Goal: Find specific fact: Find specific fact

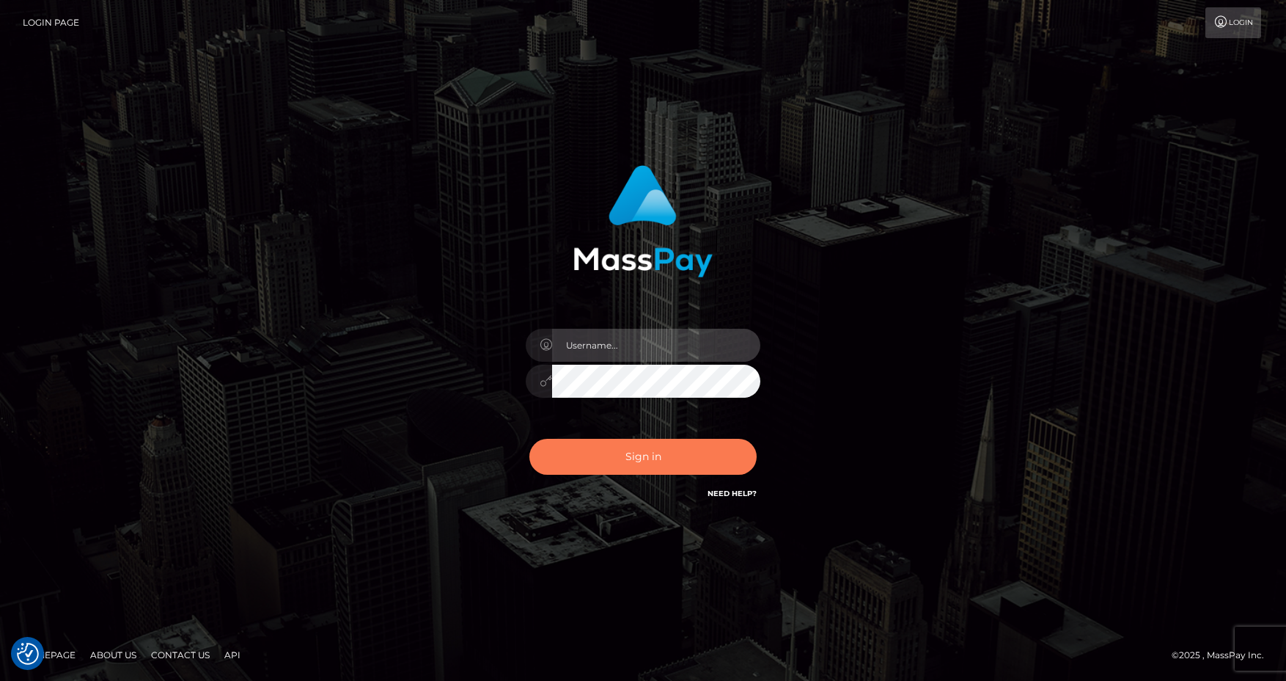
type input "[PERSON_NAME].Spree"
click at [665, 462] on button "Sign in" at bounding box center [642, 457] width 227 height 36
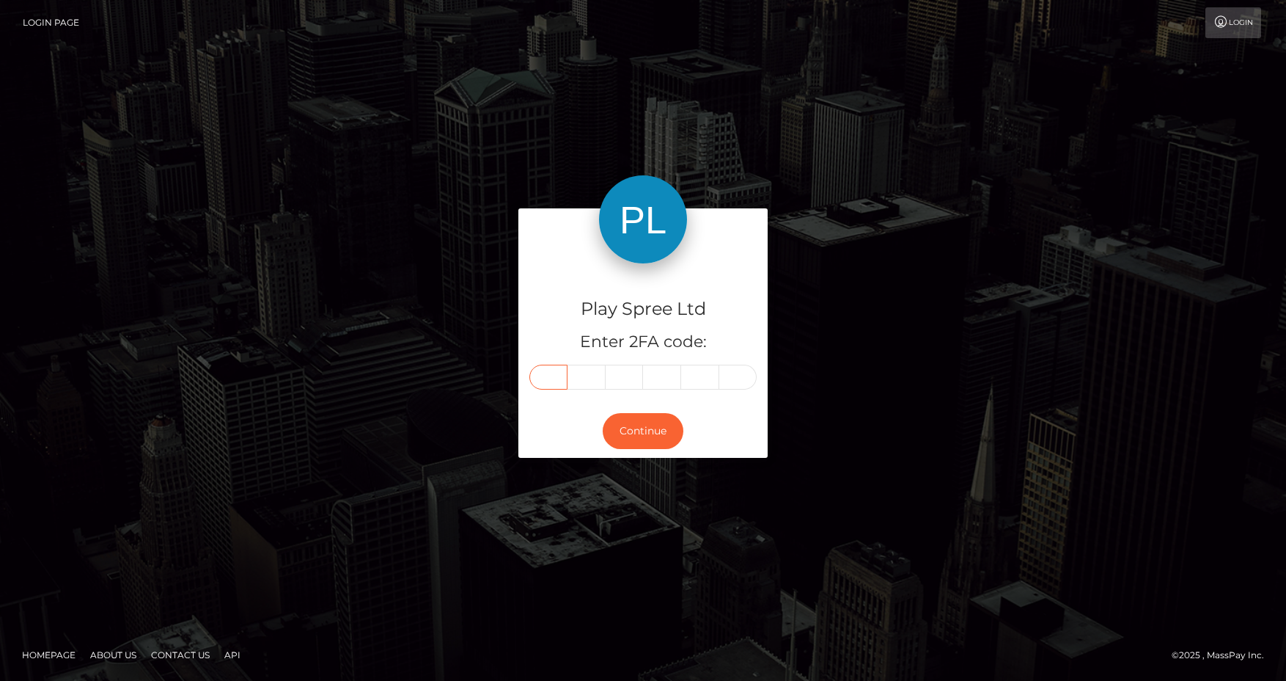
click at [540, 382] on input "text" at bounding box center [548, 376] width 38 height 25
type input "6"
type input "0"
type input "5"
type input "0"
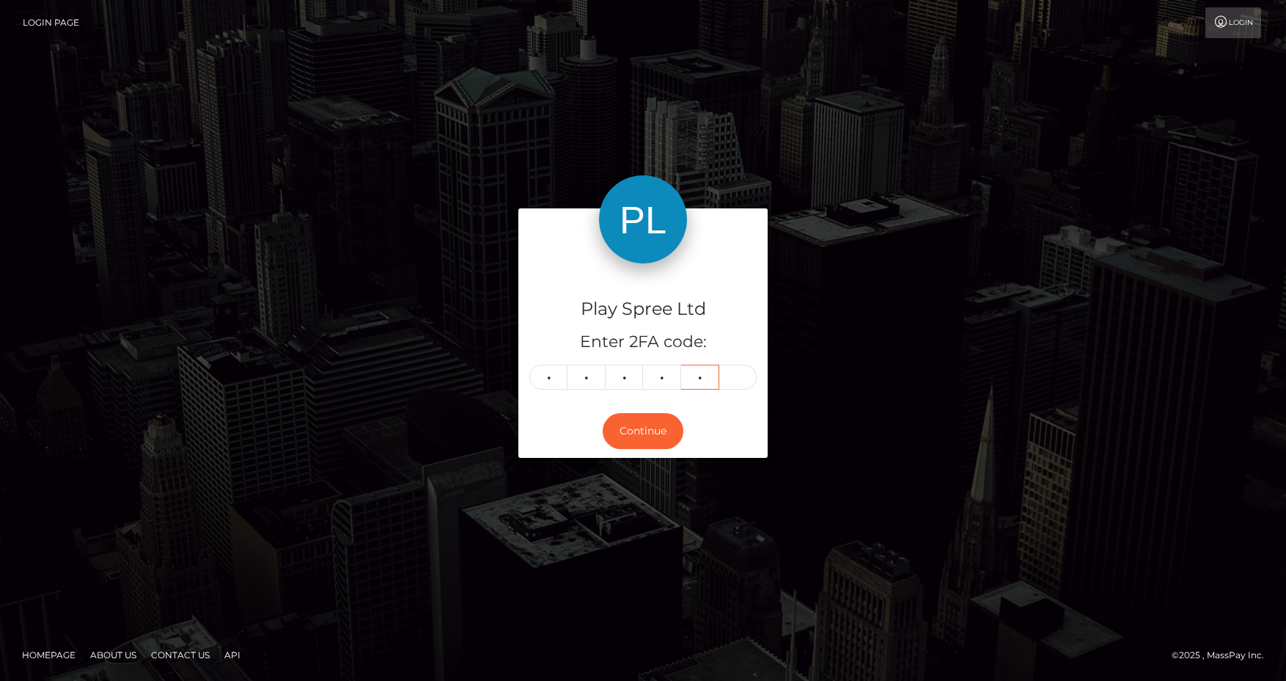
click at [706, 381] on input "2" at bounding box center [700, 376] width 38 height 25
type input "0"
type input "2"
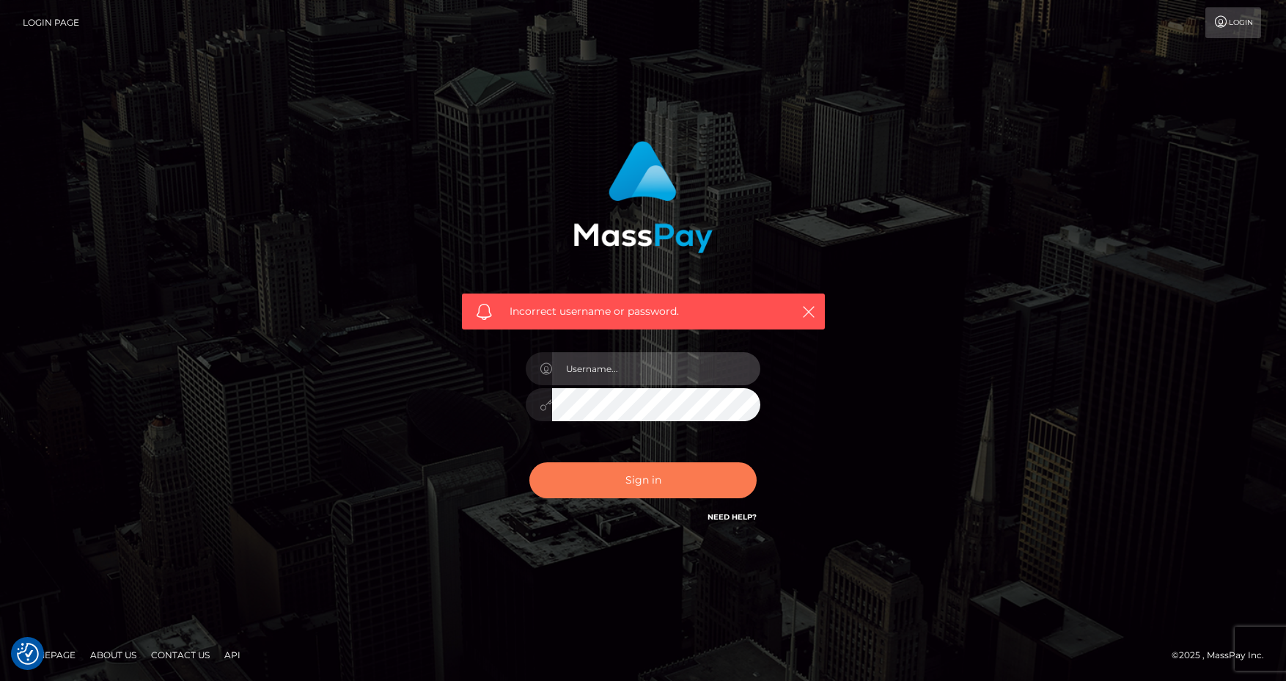
type input "Anthony.Spree"
click at [647, 477] on button "Sign in" at bounding box center [642, 480] width 227 height 36
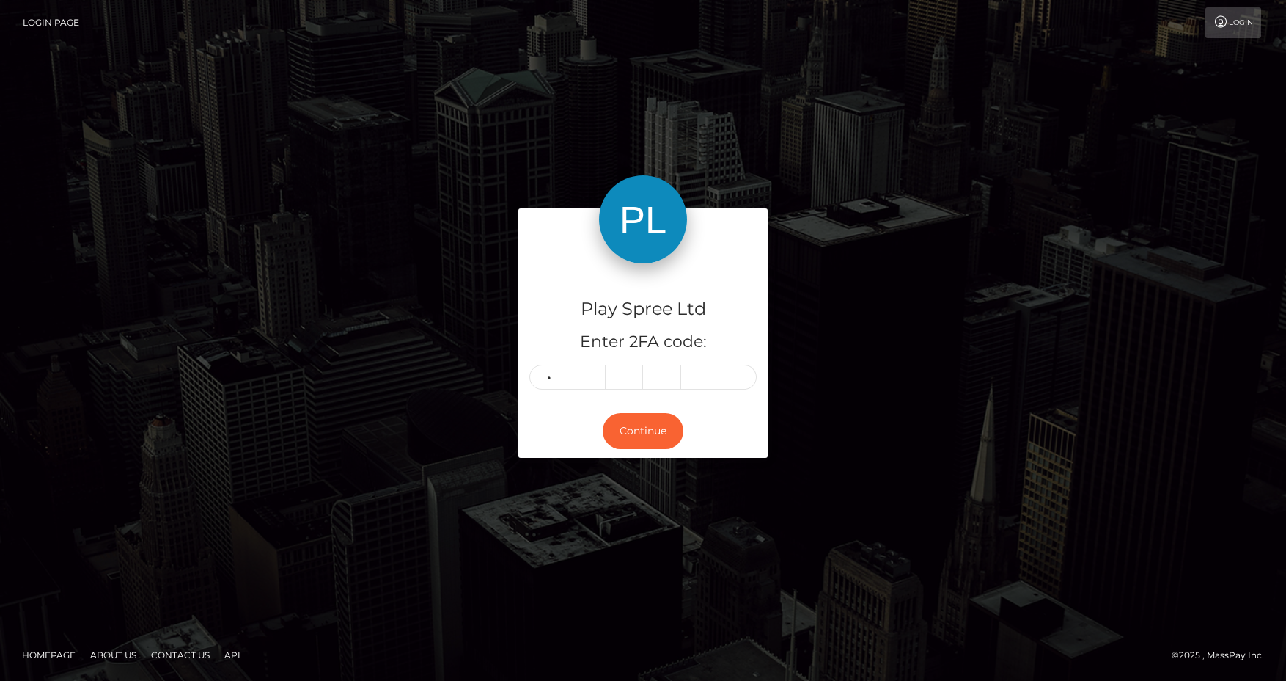
type input "9"
type input "1"
type input "4"
type input "5"
type input "3"
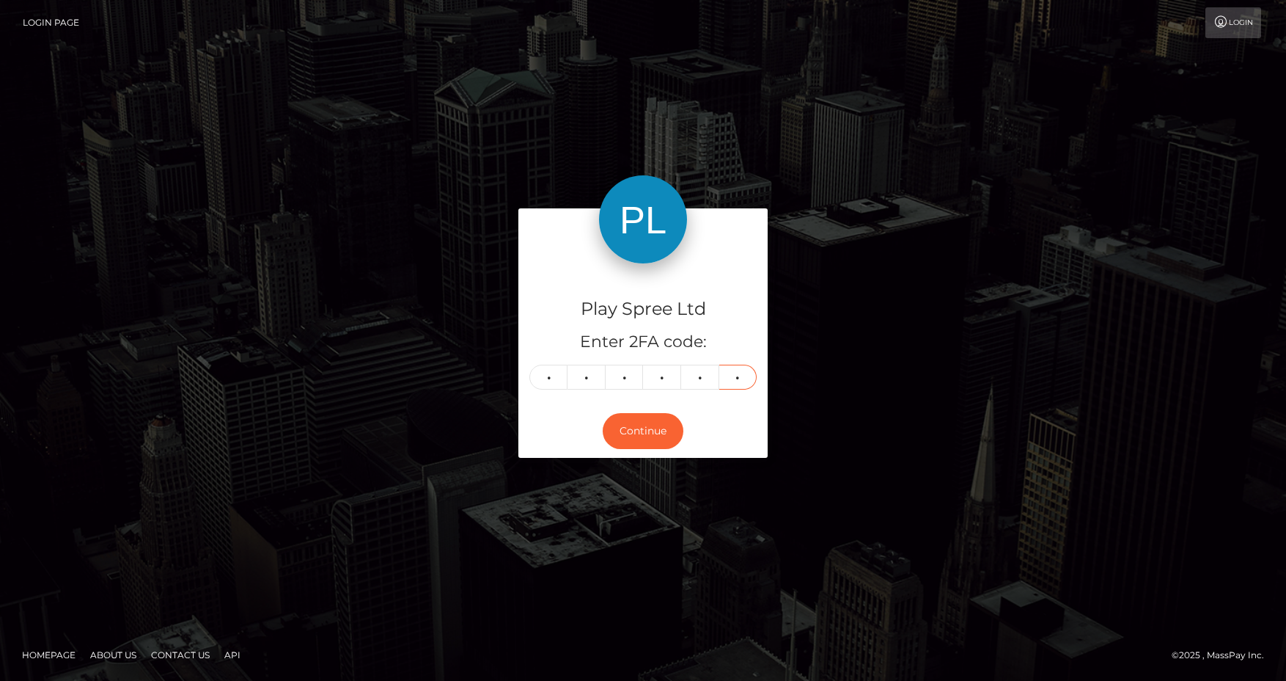
type input "7"
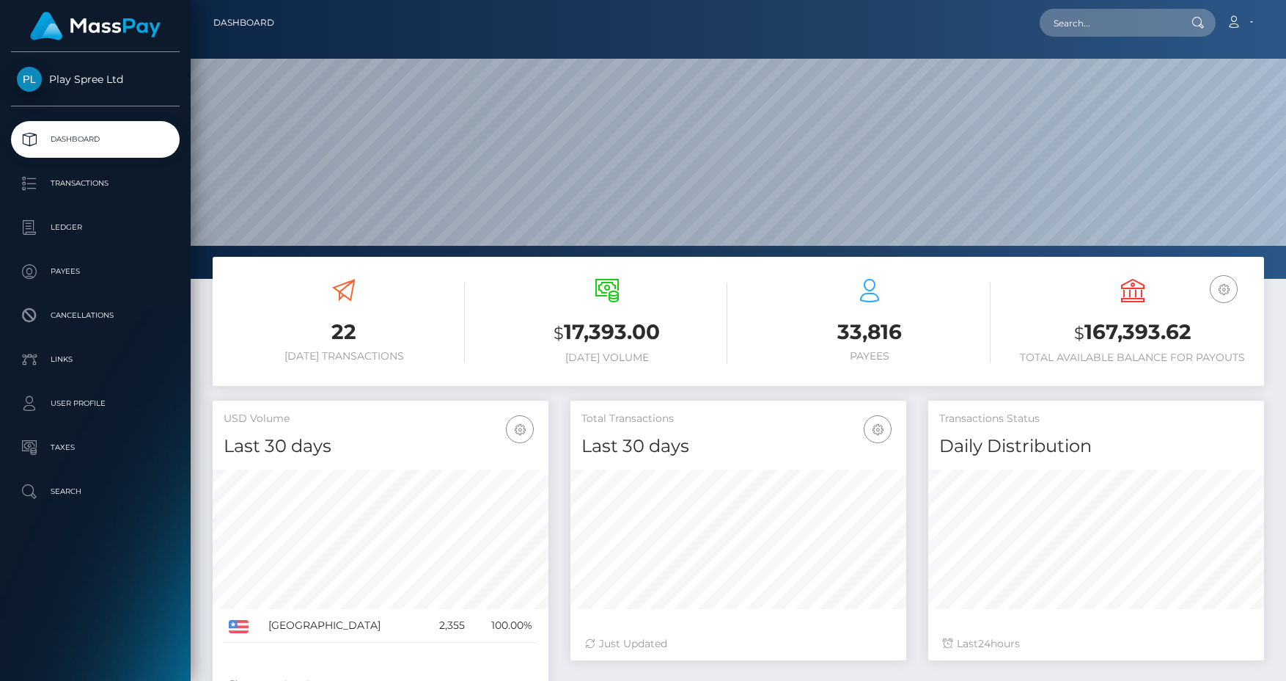
scroll to position [260, 336]
click at [1103, 26] on input "text" at bounding box center [1109, 23] width 138 height 28
paste input "1068978"
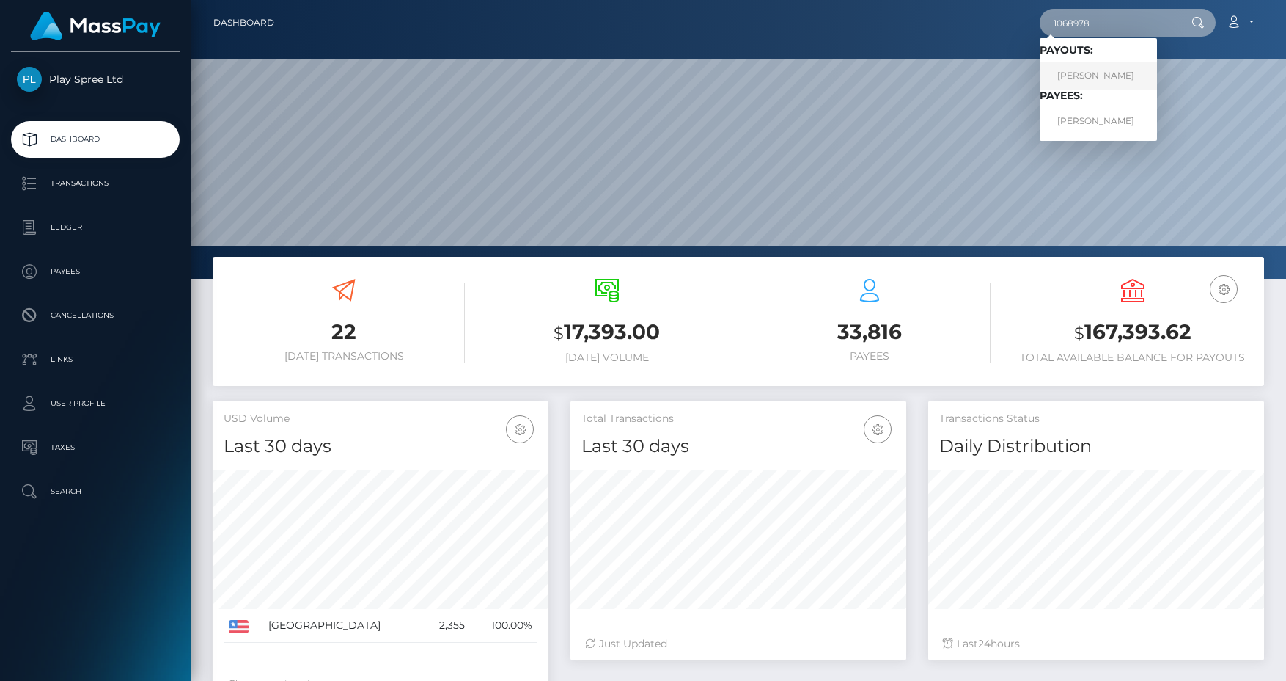
type input "1068978"
click at [1096, 72] on link "DANIEL CARDENAS" at bounding box center [1098, 75] width 117 height 27
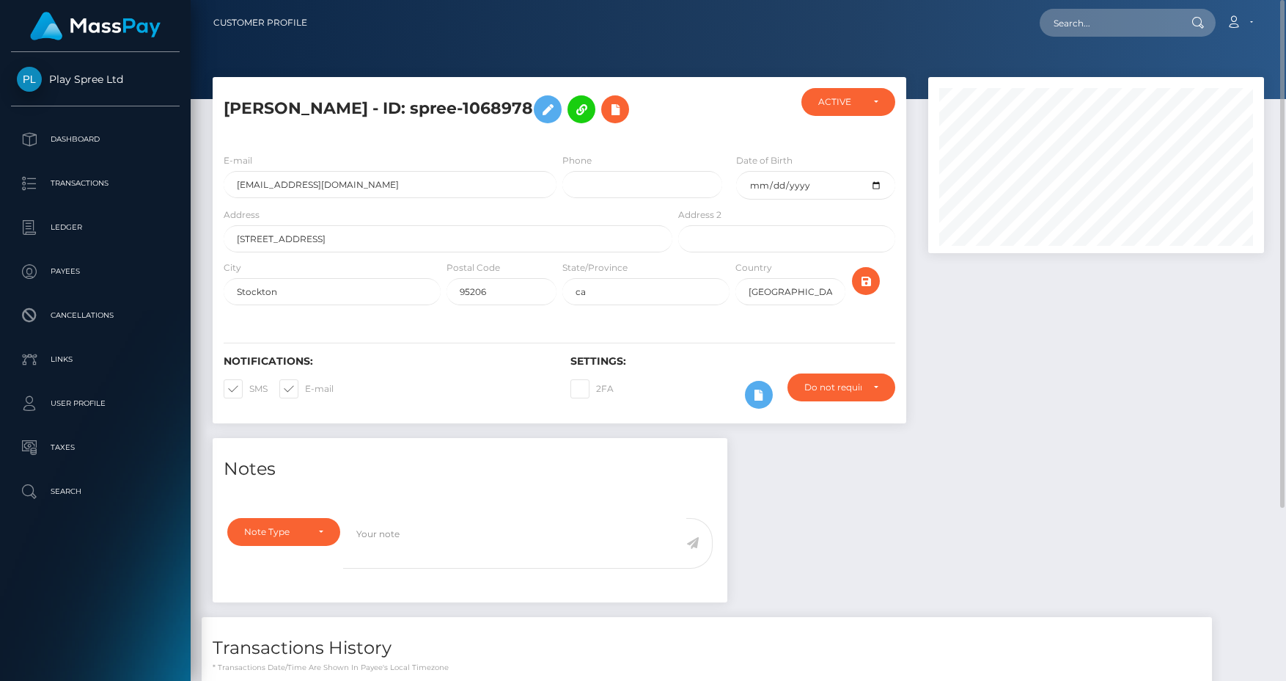
click at [452, 111] on h5 "DANIEL CARDENAS - ID: spree-1068978" at bounding box center [444, 109] width 441 height 43
drag, startPoint x: 452, startPoint y: 110, endPoint x: 517, endPoint y: 109, distance: 64.5
click at [457, 110] on h5 "DANIEL CARDENAS - ID: spree-1068978" at bounding box center [444, 109] width 441 height 43
drag, startPoint x: 529, startPoint y: 106, endPoint x: 494, endPoint y: 109, distance: 35.3
click at [529, 106] on h5 "DANIEL CARDENAS - ID: spree-1068978" at bounding box center [444, 109] width 441 height 43
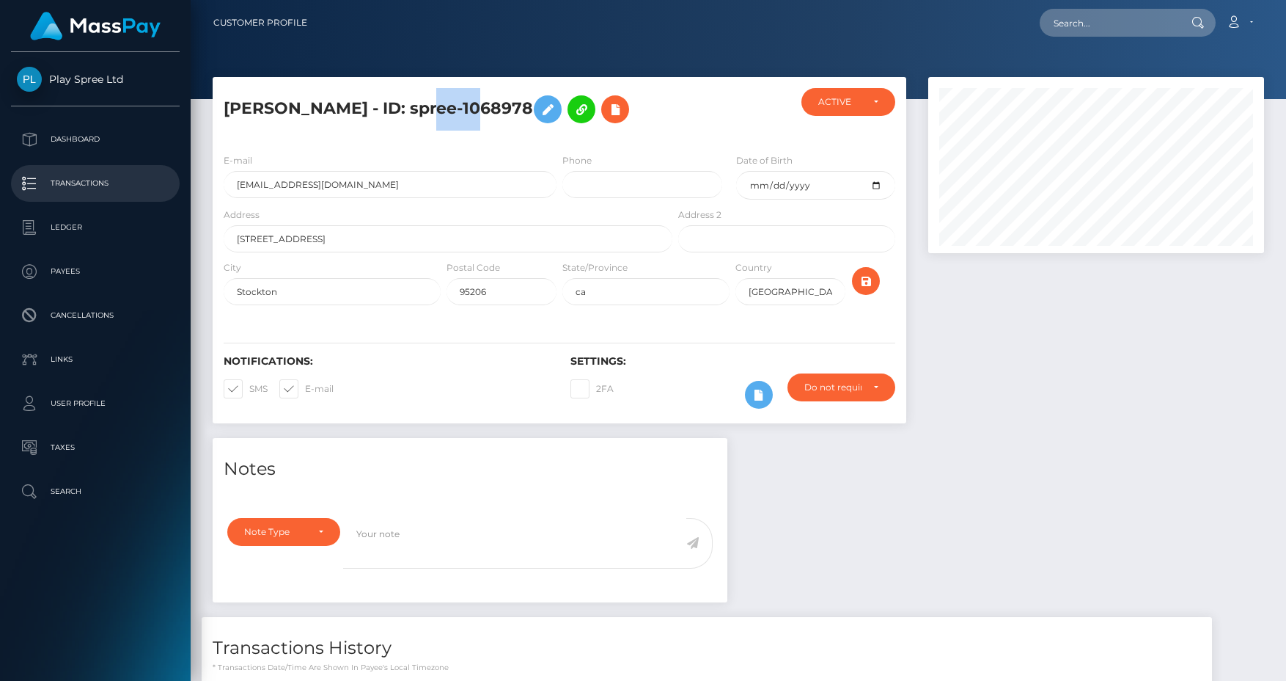
copy h5 "spree-1068978"
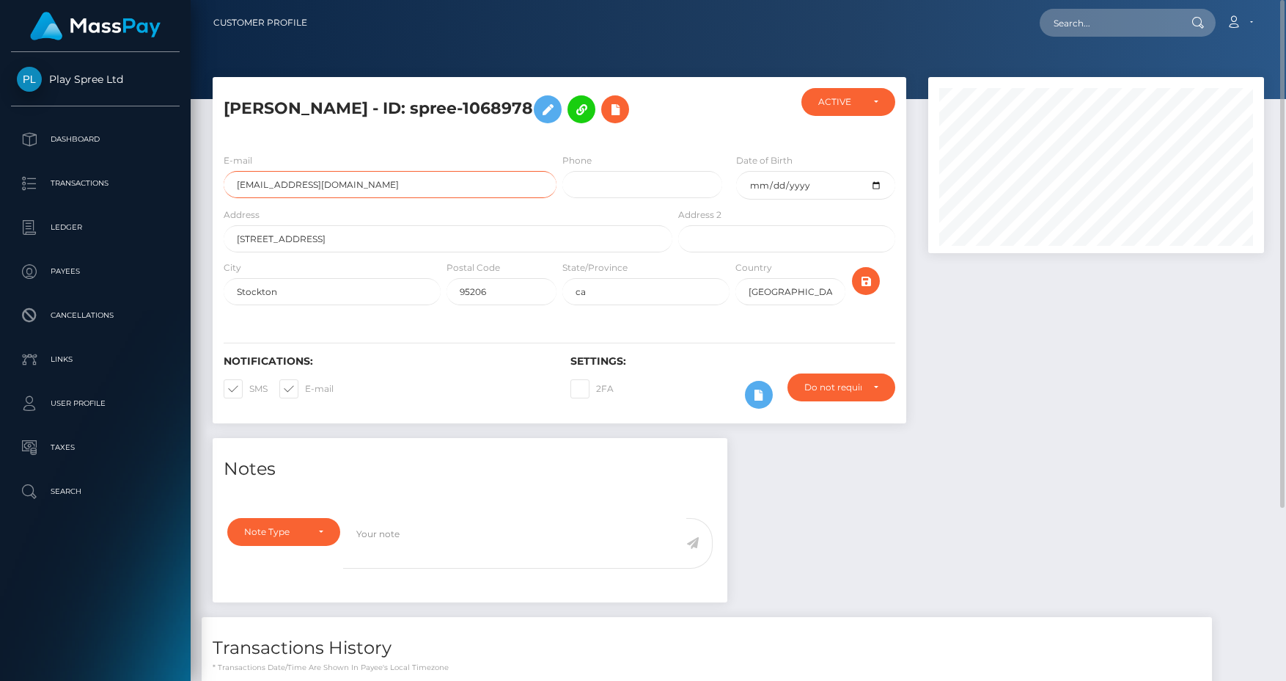
click at [280, 184] on input "j23cardenas@yahoo.com" at bounding box center [390, 184] width 333 height 27
click at [274, 241] on input "2210 east eight st" at bounding box center [448, 238] width 449 height 27
drag, startPoint x: 274, startPoint y: 241, endPoint x: 231, endPoint y: 246, distance: 42.9
click at [273, 241] on input "2210 east eight st" at bounding box center [448, 238] width 449 height 27
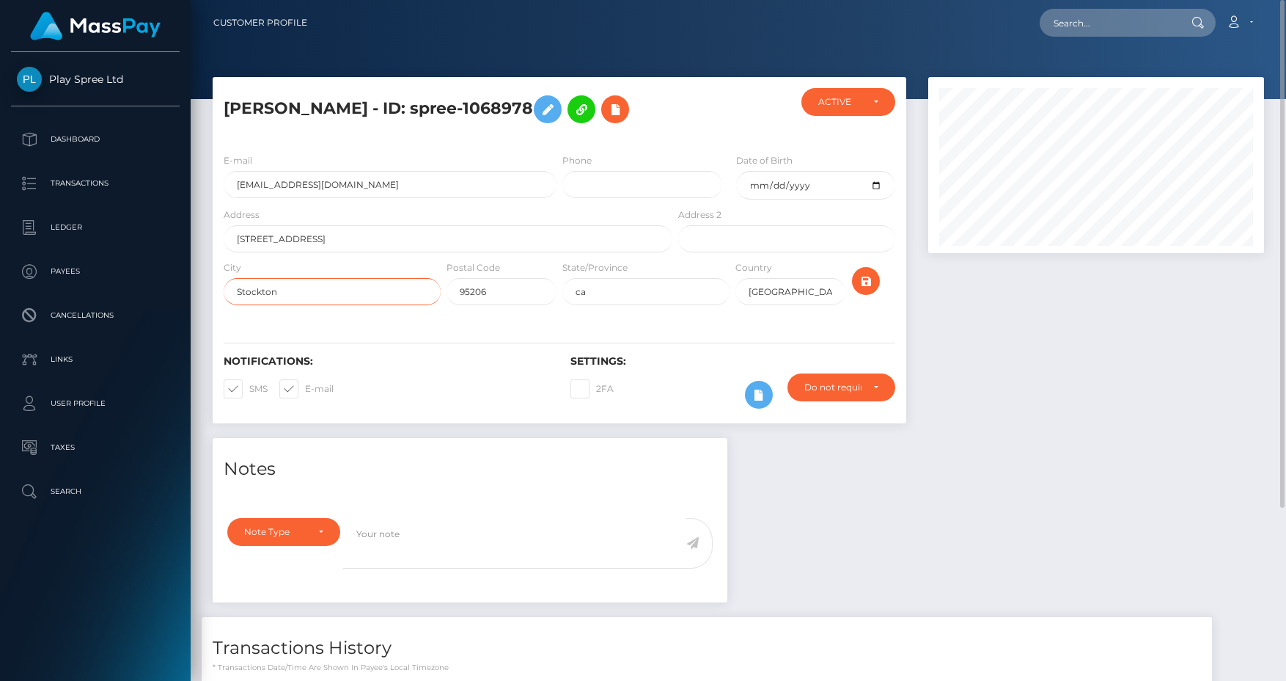
click at [257, 293] on input "Stockton" at bounding box center [332, 291] width 217 height 27
click at [259, 293] on input "Stockton" at bounding box center [332, 291] width 217 height 27
click at [473, 291] on input "95206" at bounding box center [502, 291] width 110 height 27
click at [256, 113] on h5 "DANIEL CARDENAS - ID: spree-1068978" at bounding box center [444, 109] width 441 height 43
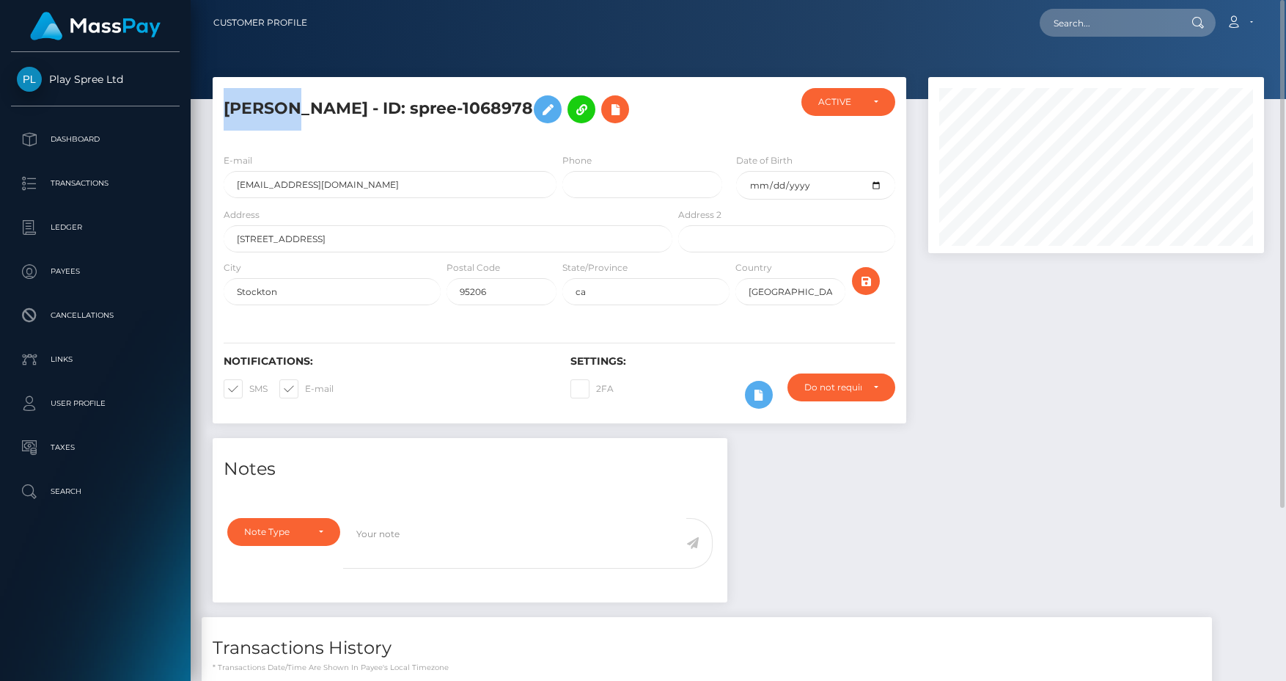
click at [256, 113] on h5 "DANIEL CARDENAS - ID: spree-1068978" at bounding box center [444, 109] width 441 height 43
copy h5 "DANIEL"
click at [357, 100] on h5 "DANIEL CARDENAS - ID: spree-1068978" at bounding box center [444, 109] width 441 height 43
click at [342, 113] on h5 "DANIEL CARDENAS - ID: spree-1068978" at bounding box center [444, 109] width 441 height 43
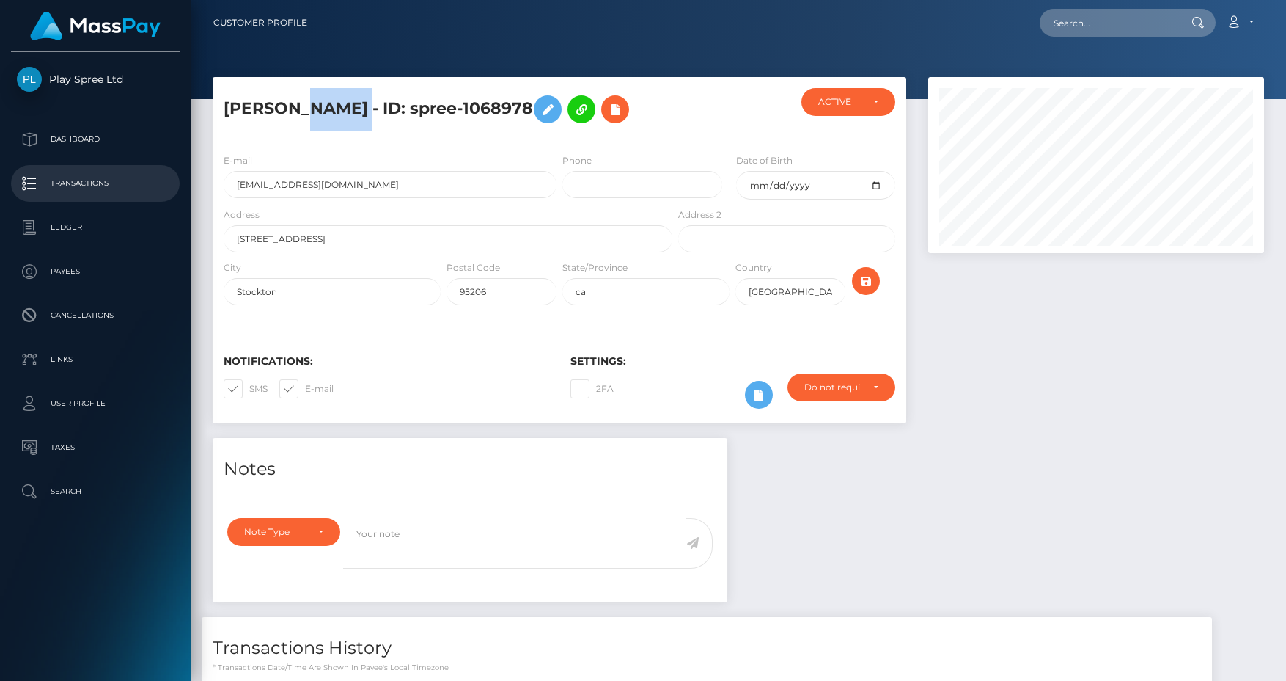
copy h5 "CARDENAS"
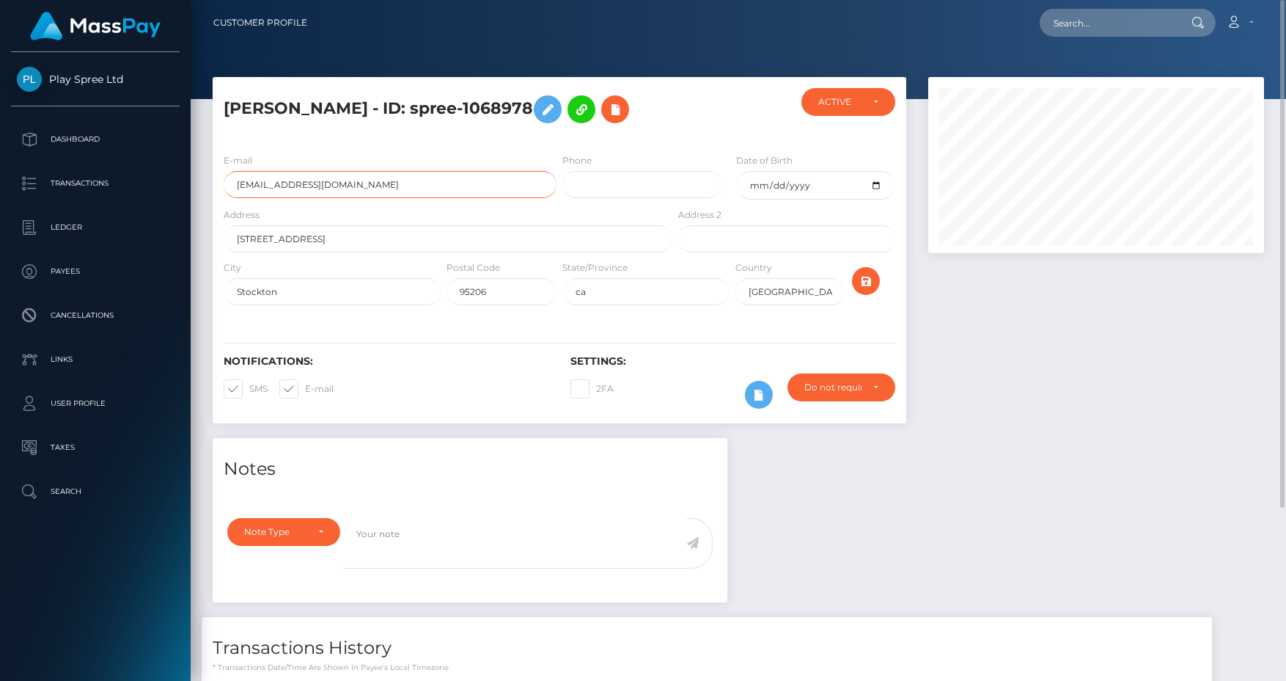
click at [279, 186] on input "j23cardenas@yahoo.com" at bounding box center [390, 184] width 333 height 27
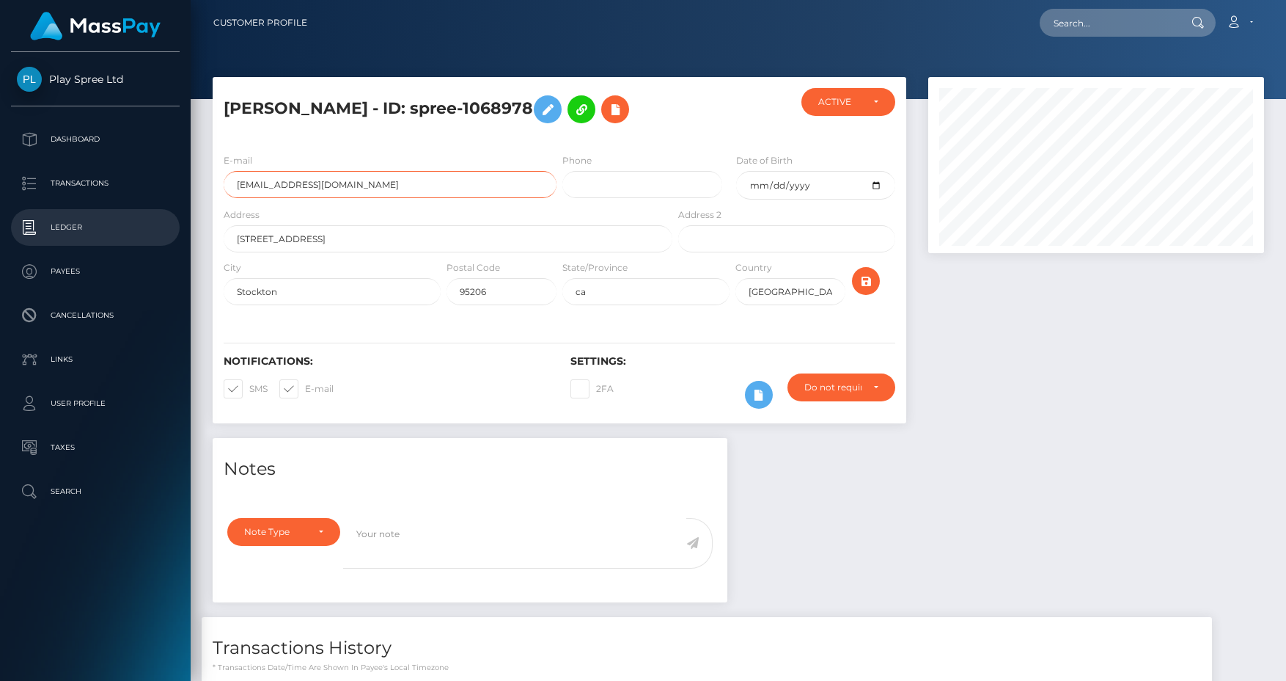
drag, startPoint x: 279, startPoint y: 186, endPoint x: 4, endPoint y: 225, distance: 278.5
click at [262, 188] on input "j23cardenas@yahoo.com" at bounding box center [390, 184] width 333 height 27
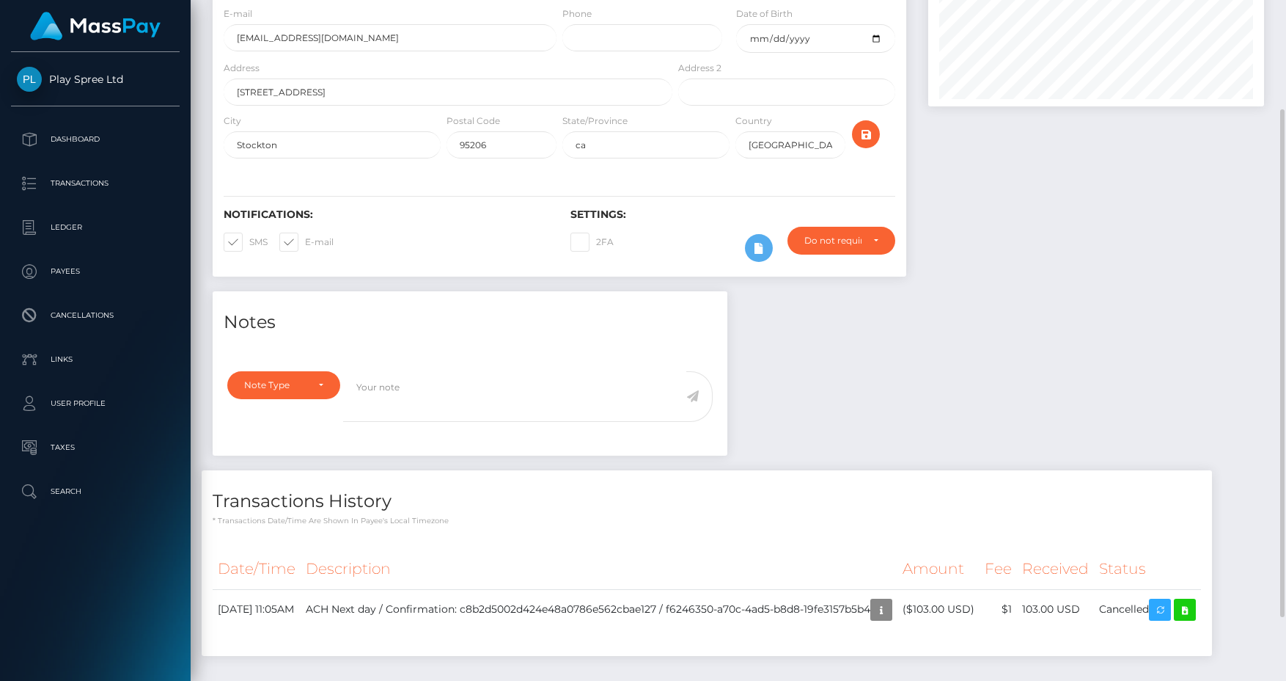
scroll to position [220, 0]
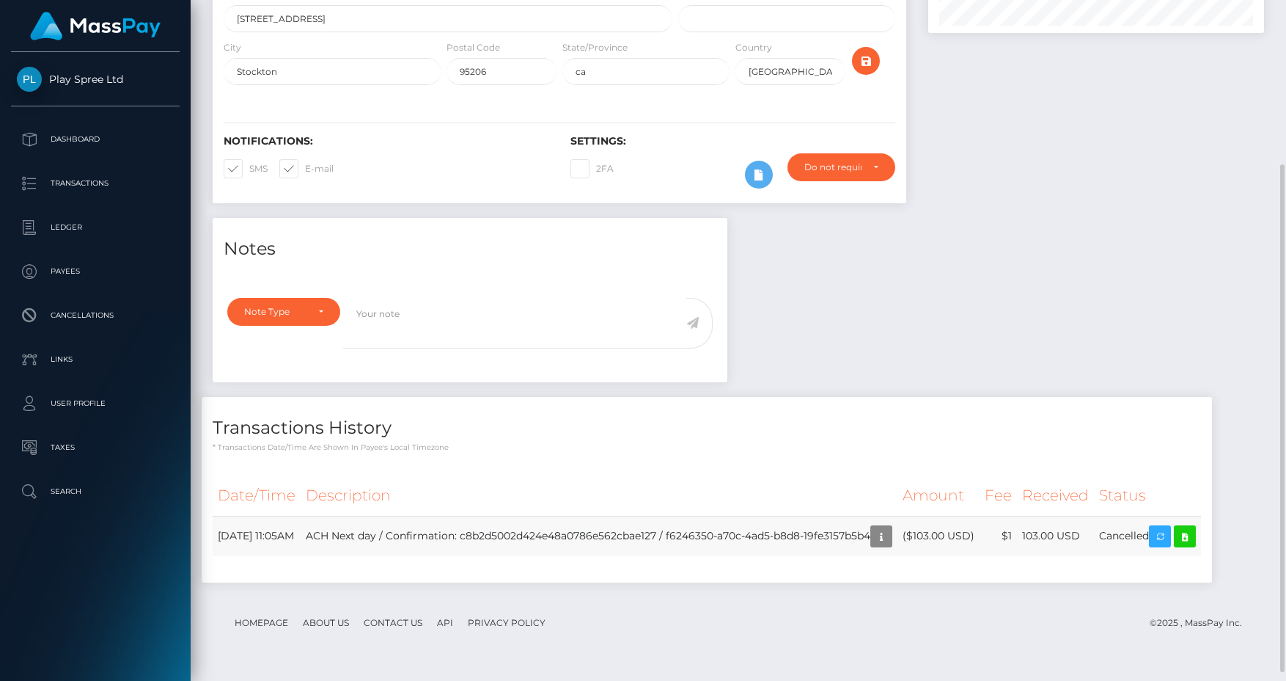
click at [765, 535] on td "ACH Next day / Confirmation: c8b2d5002d424e48a0786e562cbae127 / f6246350-a70c-4…" at bounding box center [599, 536] width 597 height 40
click at [898, 530] on td "ACH Next day / Confirmation: c8b2d5002d424e48a0786e562cbae127 / f6246350-a70c-4…" at bounding box center [599, 536] width 597 height 40
copy td "f6246350-a70c-4ad5-b8d8-19fe3157b5b4"
